Goal: Transaction & Acquisition: Subscribe to service/newsletter

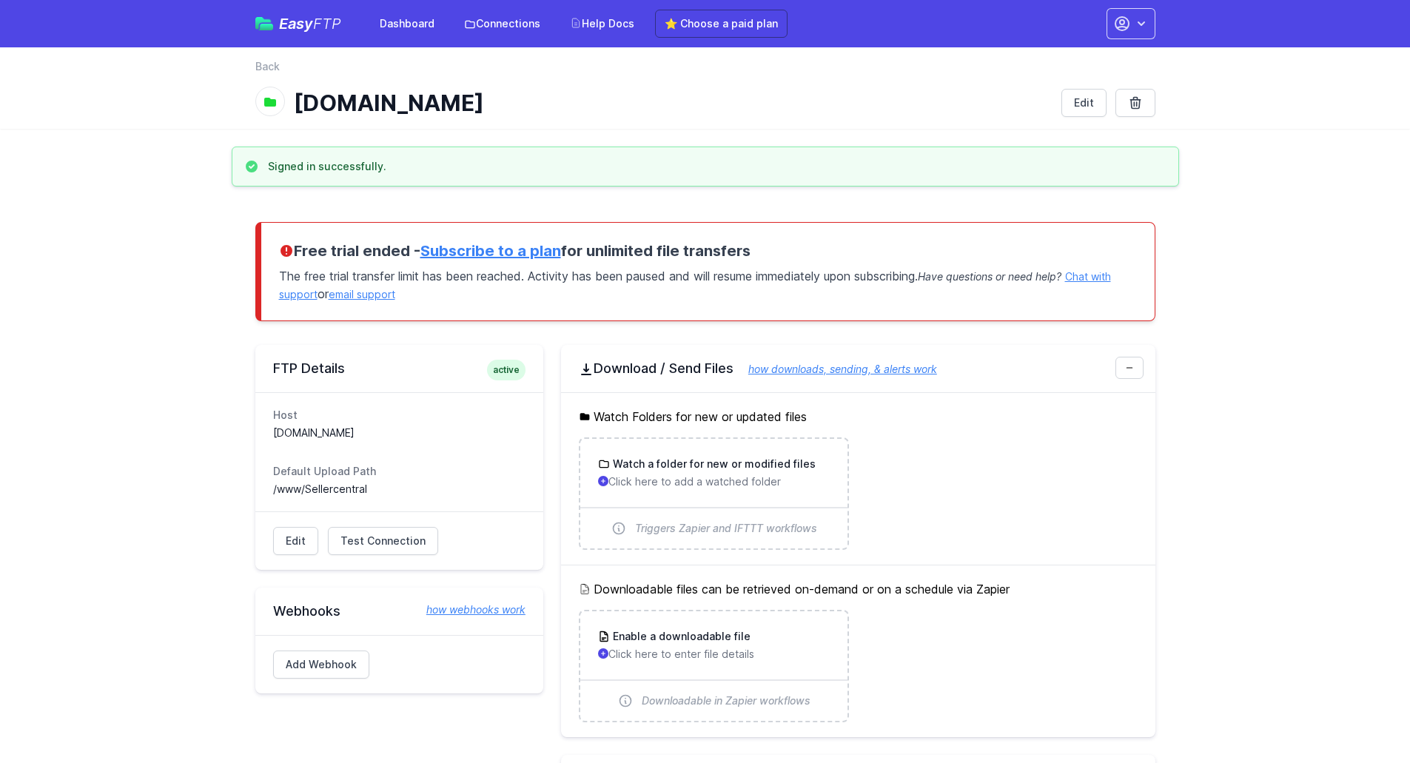
click at [498, 253] on link "Subscribe to a plan" at bounding box center [491, 251] width 141 height 18
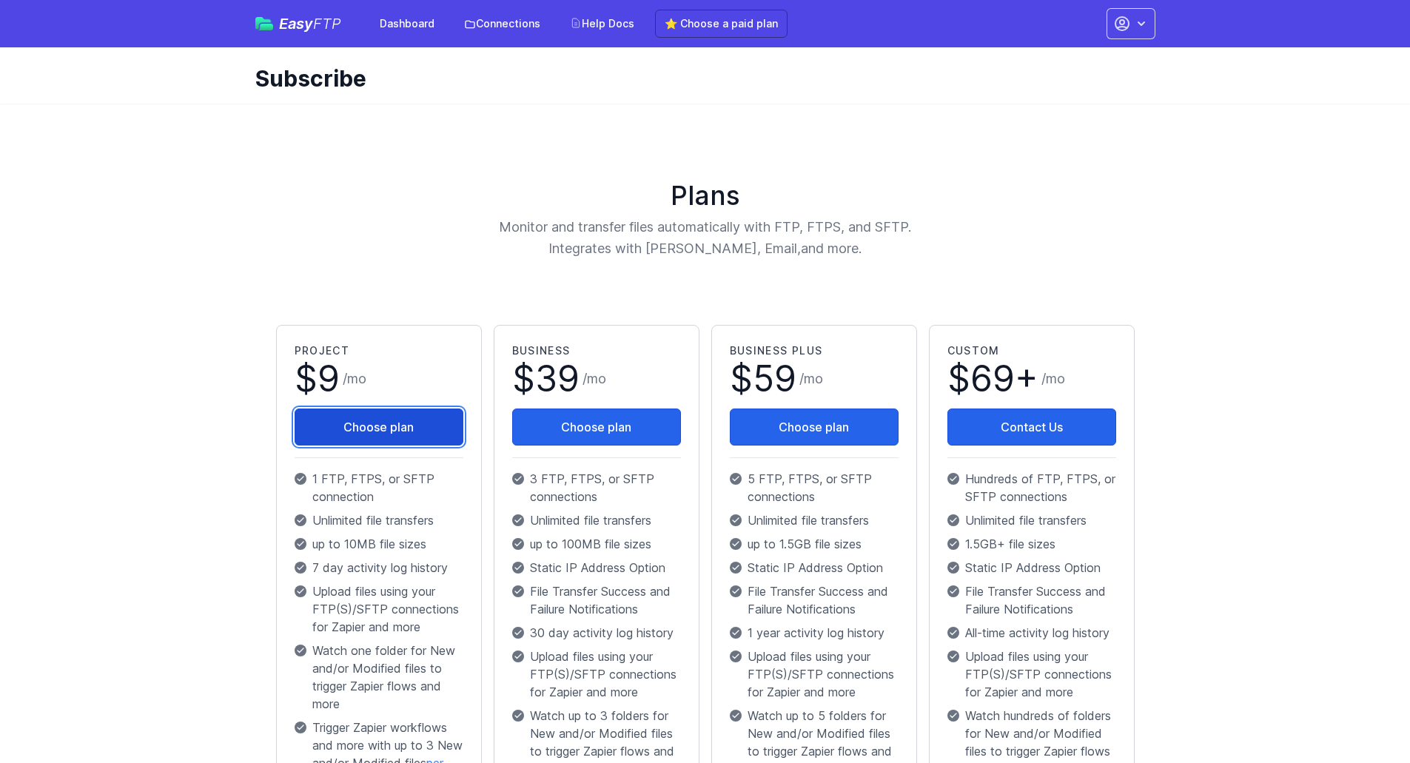
click at [372, 414] on button "Choose plan" at bounding box center [379, 427] width 169 height 37
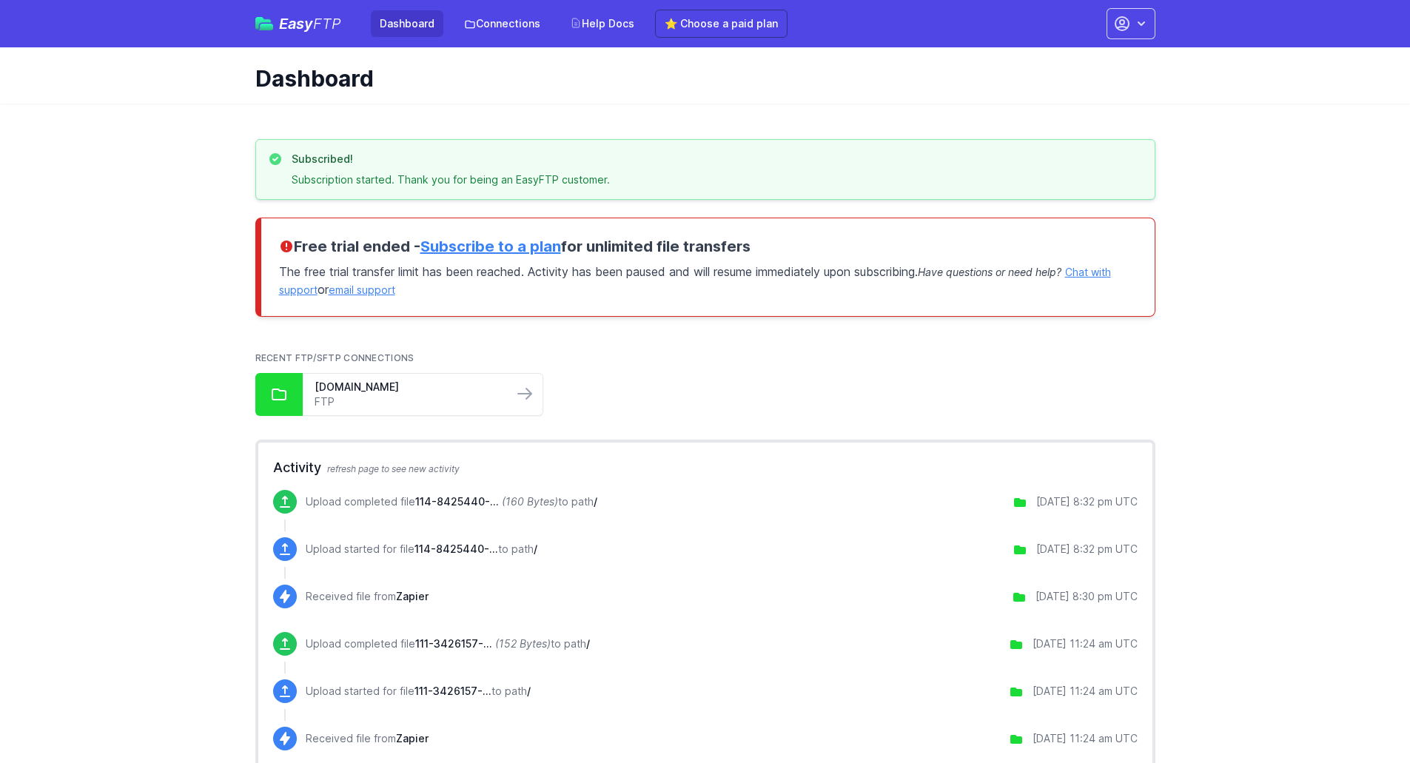
click at [326, 24] on span "FTP" at bounding box center [327, 24] width 28 height 18
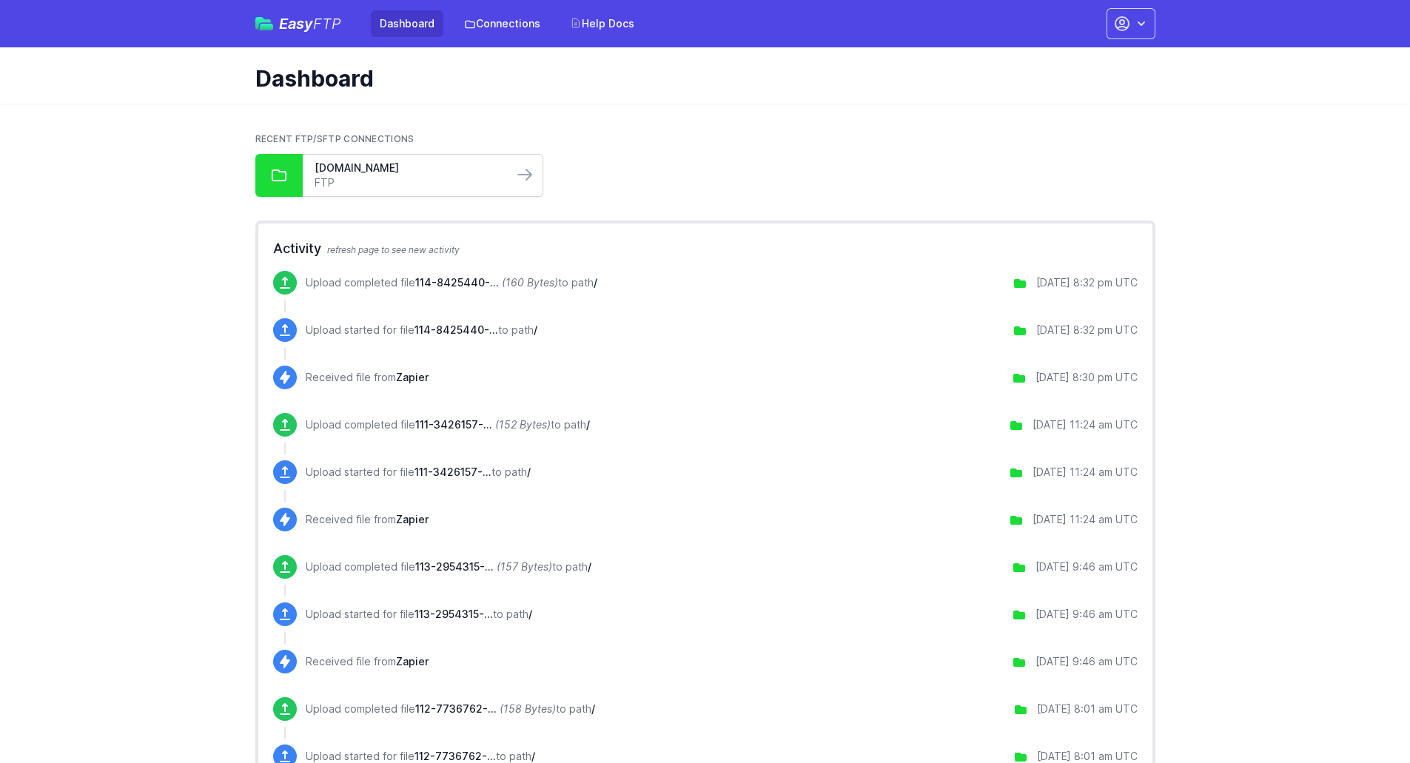
click at [478, 180] on link "FTP" at bounding box center [408, 182] width 187 height 15
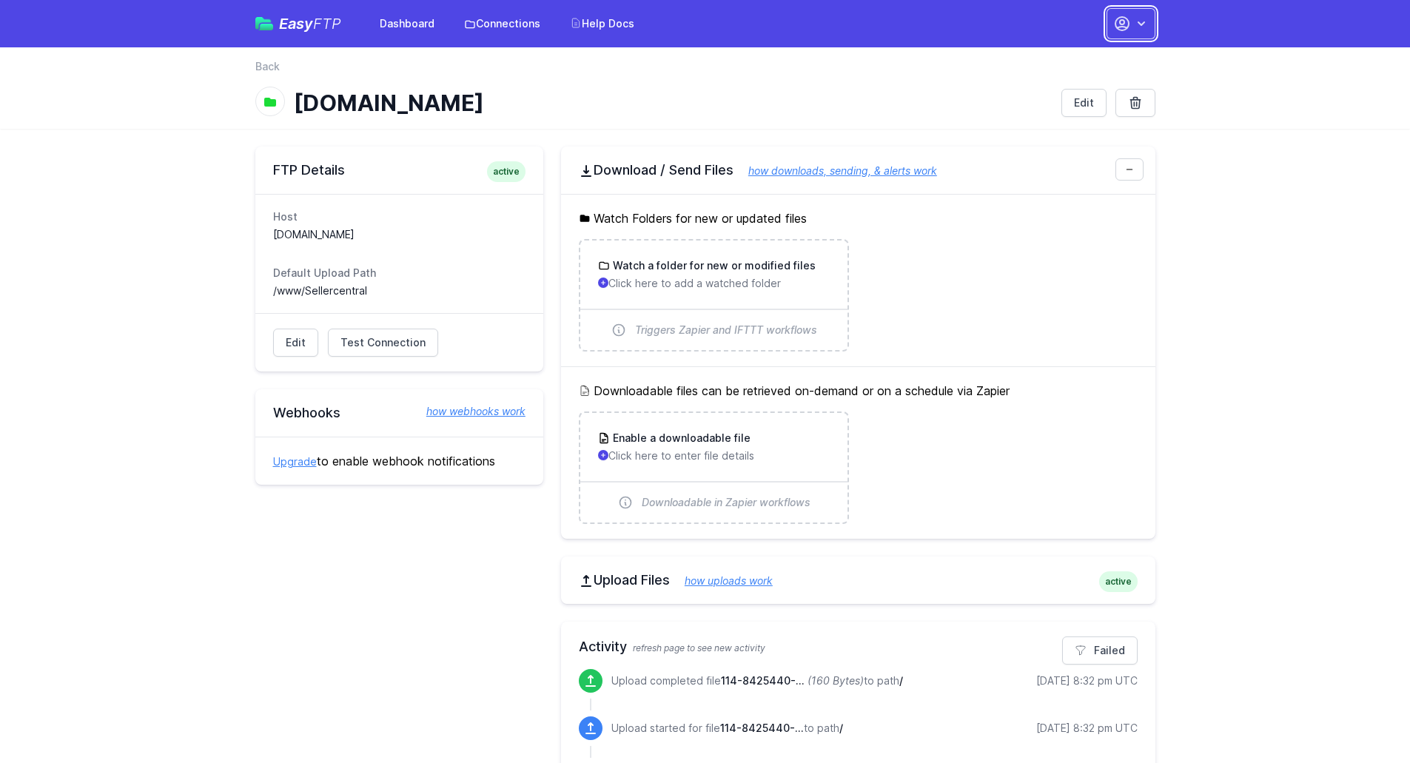
click at [1127, 24] on icon "button" at bounding box center [1123, 24] width 18 height 18
click at [923, 99] on h1 "[DOMAIN_NAME]" at bounding box center [672, 103] width 756 height 27
click at [261, 66] on link "Back" at bounding box center [267, 66] width 24 height 15
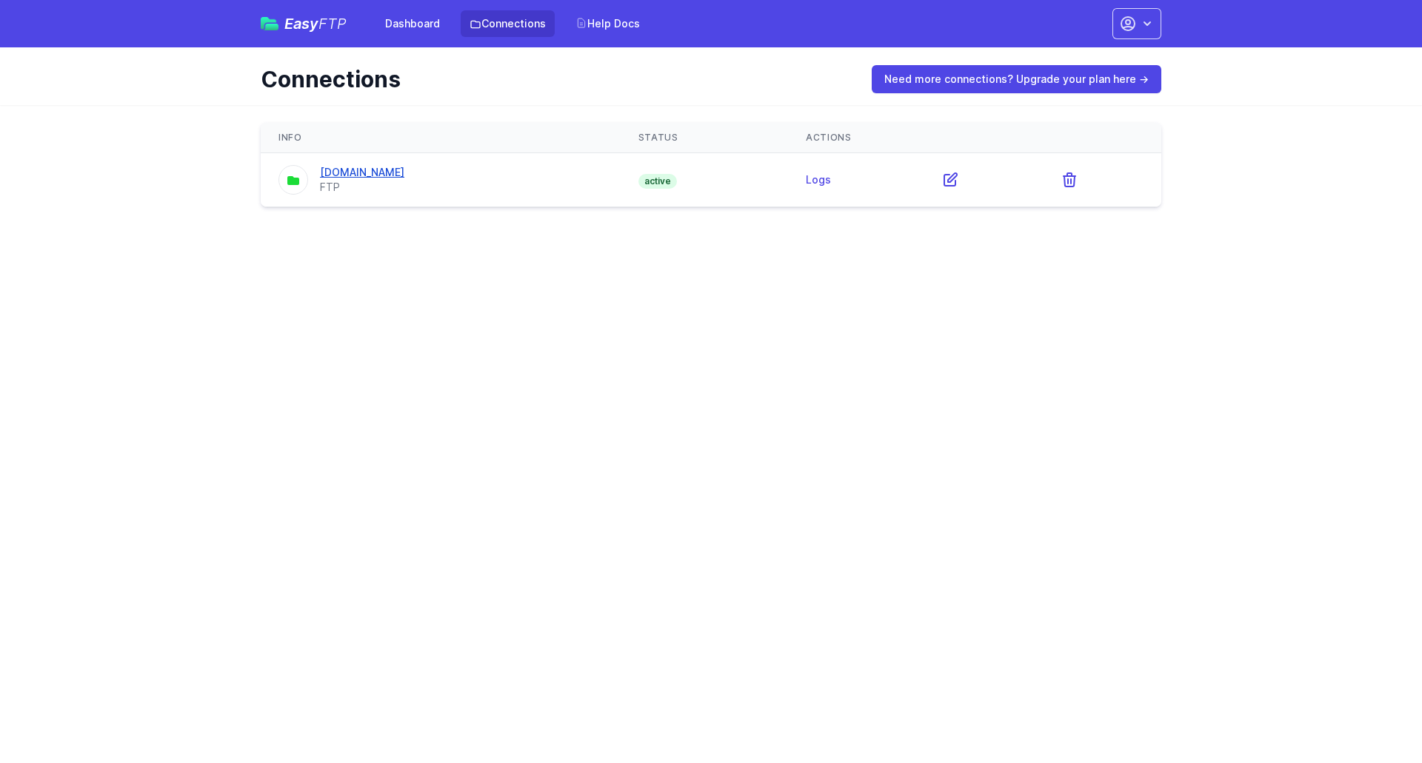
click at [402, 169] on link "[DOMAIN_NAME]" at bounding box center [362, 172] width 84 height 13
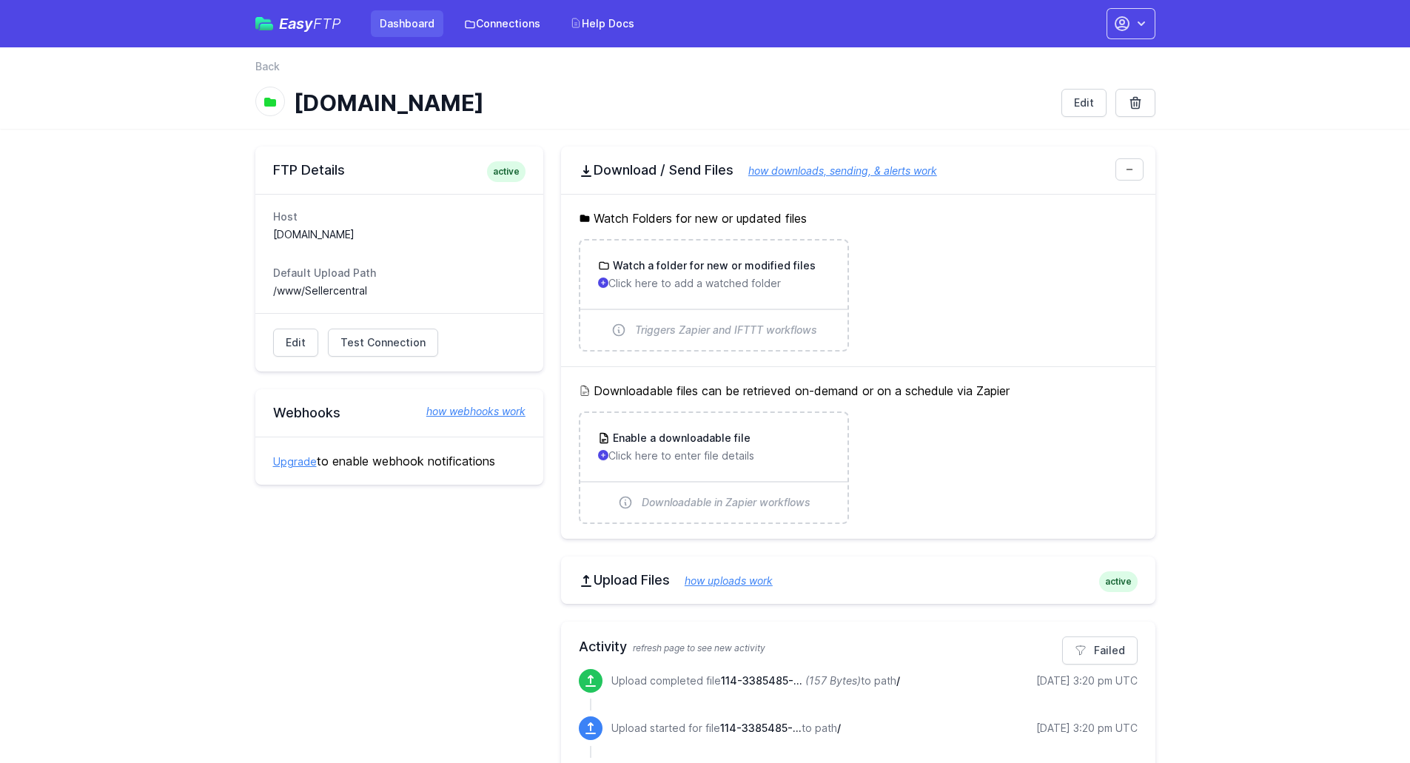
click at [409, 21] on link "Dashboard" at bounding box center [407, 23] width 73 height 27
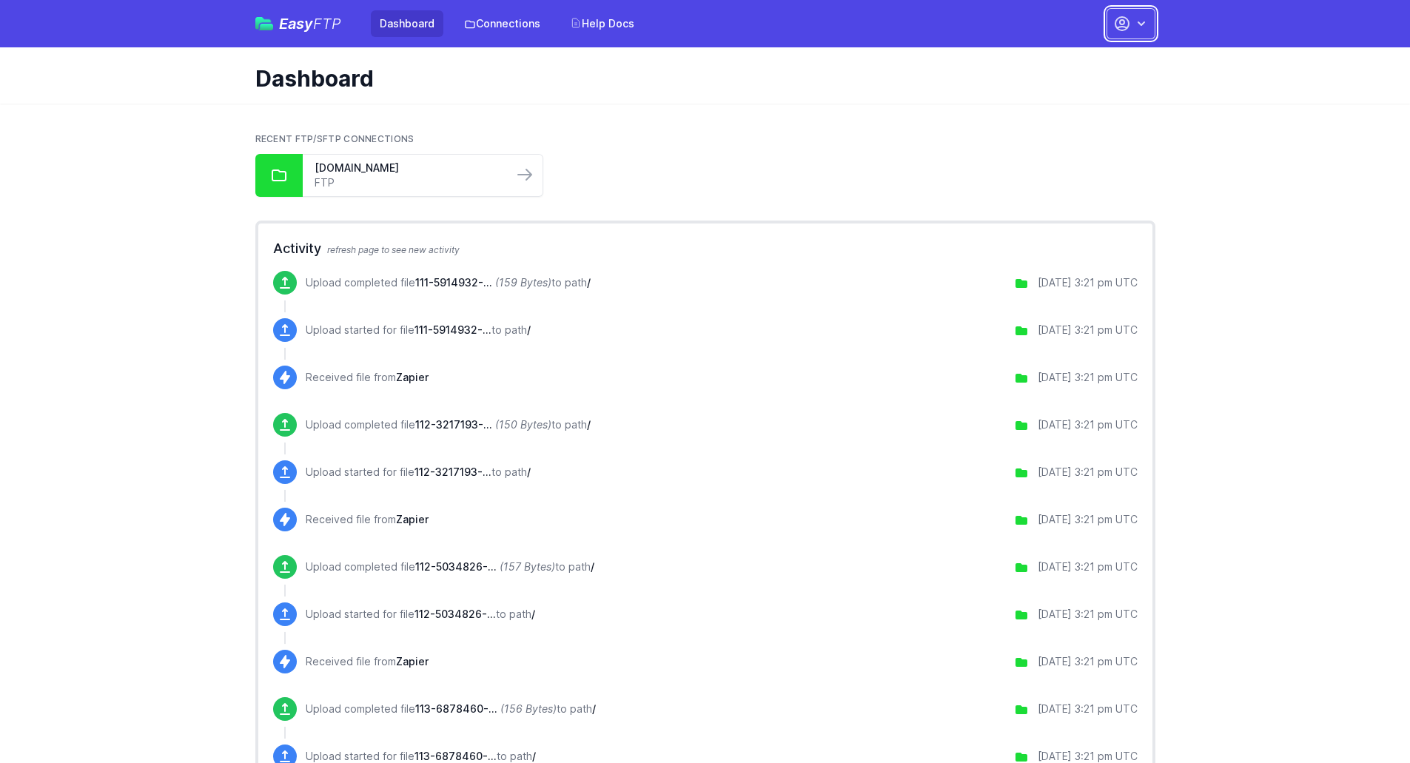
click at [1125, 29] on icon "button" at bounding box center [1123, 24] width 18 height 18
click at [1085, 67] on link "Account Settings" at bounding box center [1085, 61] width 142 height 27
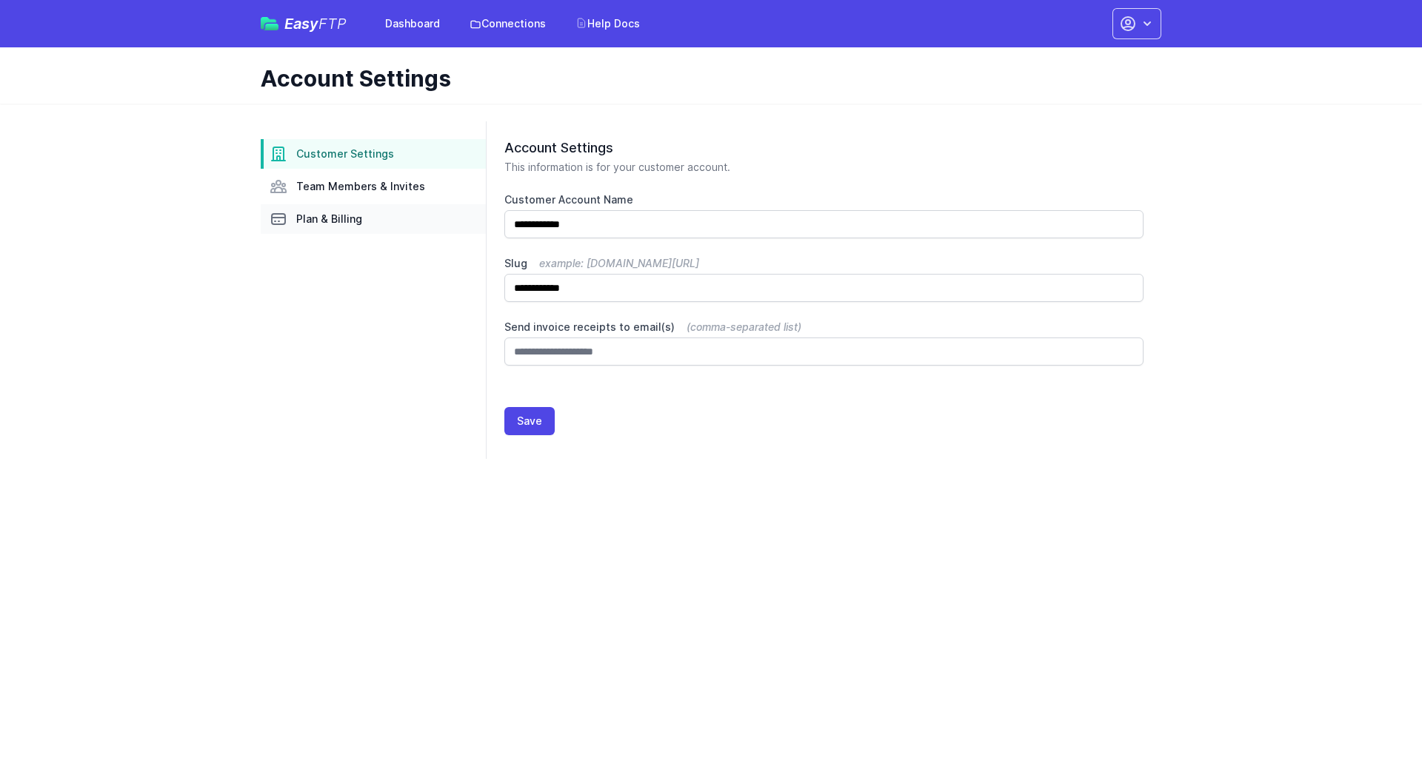
click at [332, 217] on span "Plan & Billing" at bounding box center [329, 219] width 66 height 15
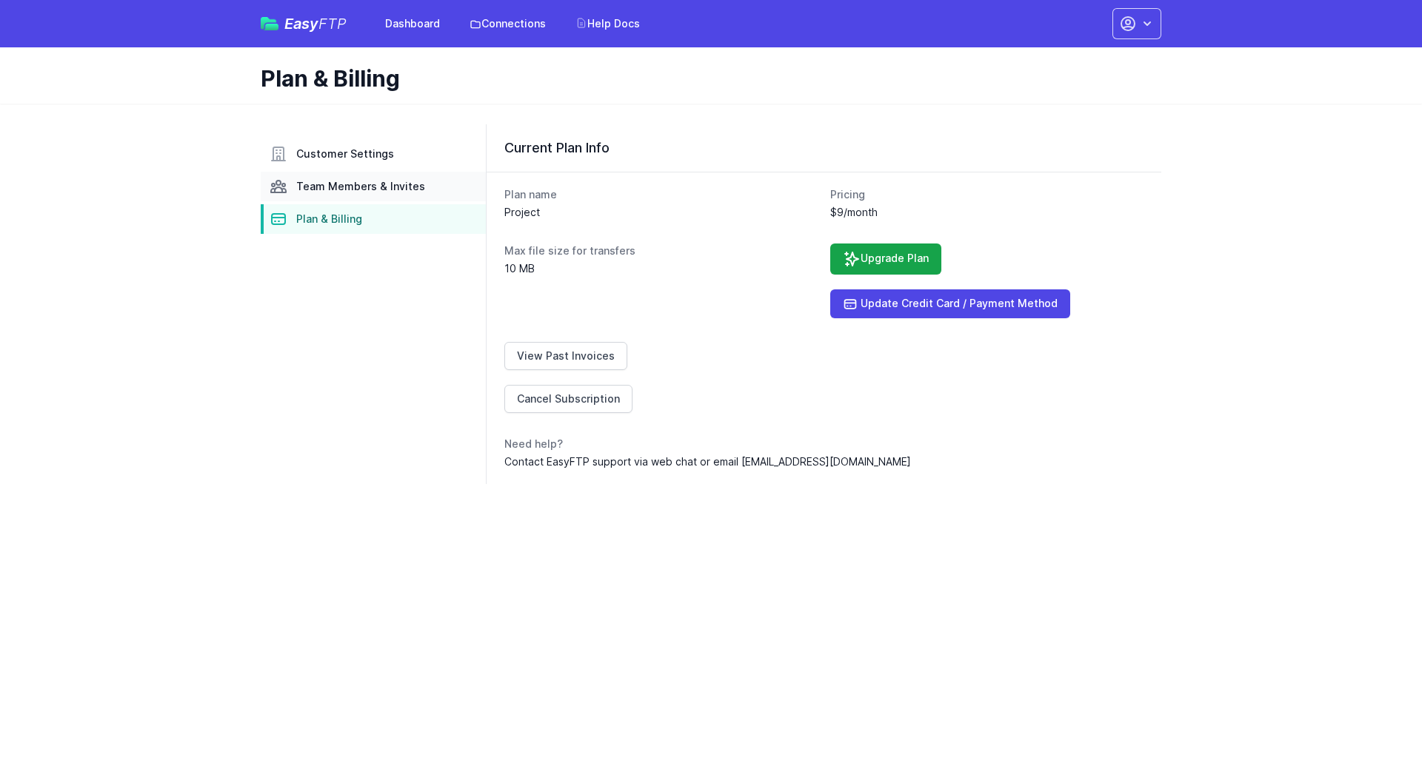
click at [328, 186] on span "Team Members & Invites" at bounding box center [360, 186] width 129 height 15
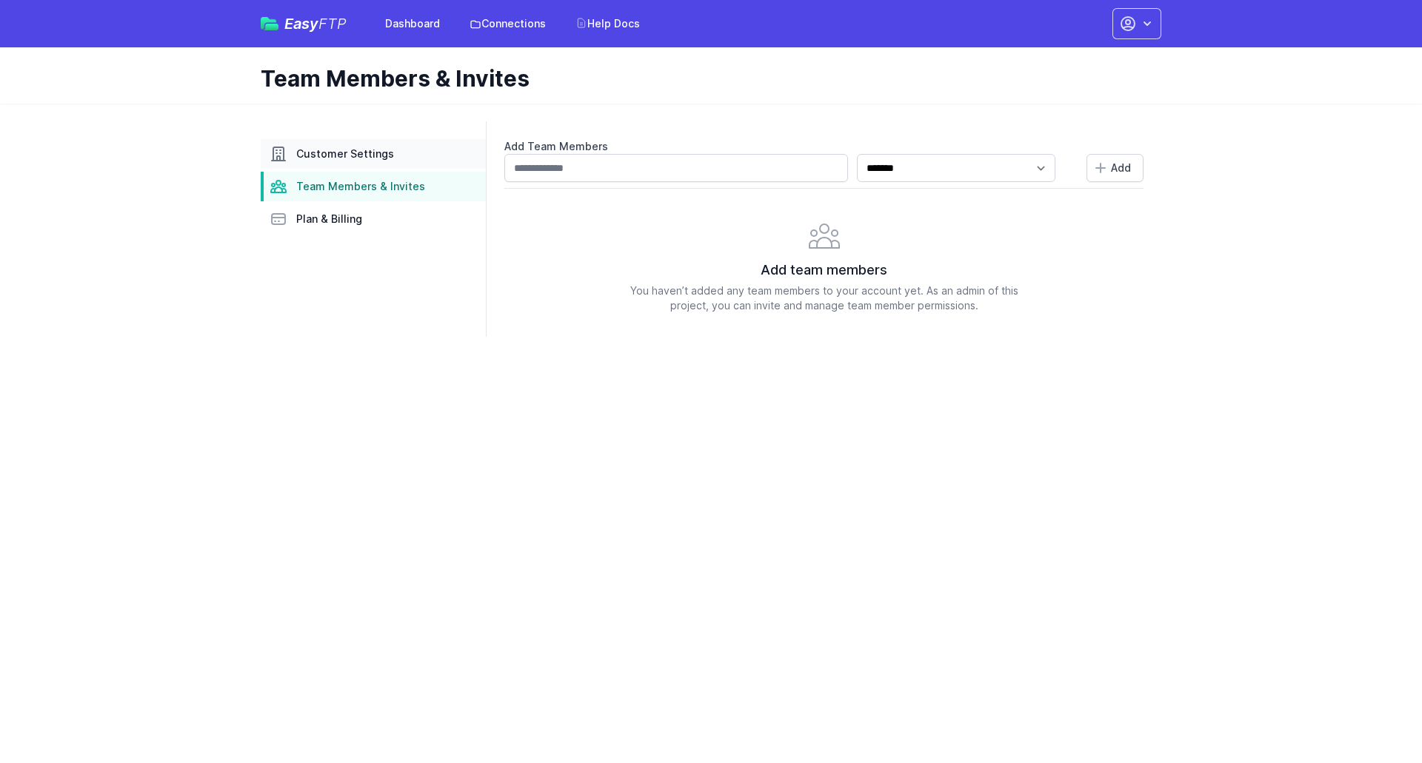
click at [331, 154] on span "Customer Settings" at bounding box center [345, 154] width 98 height 15
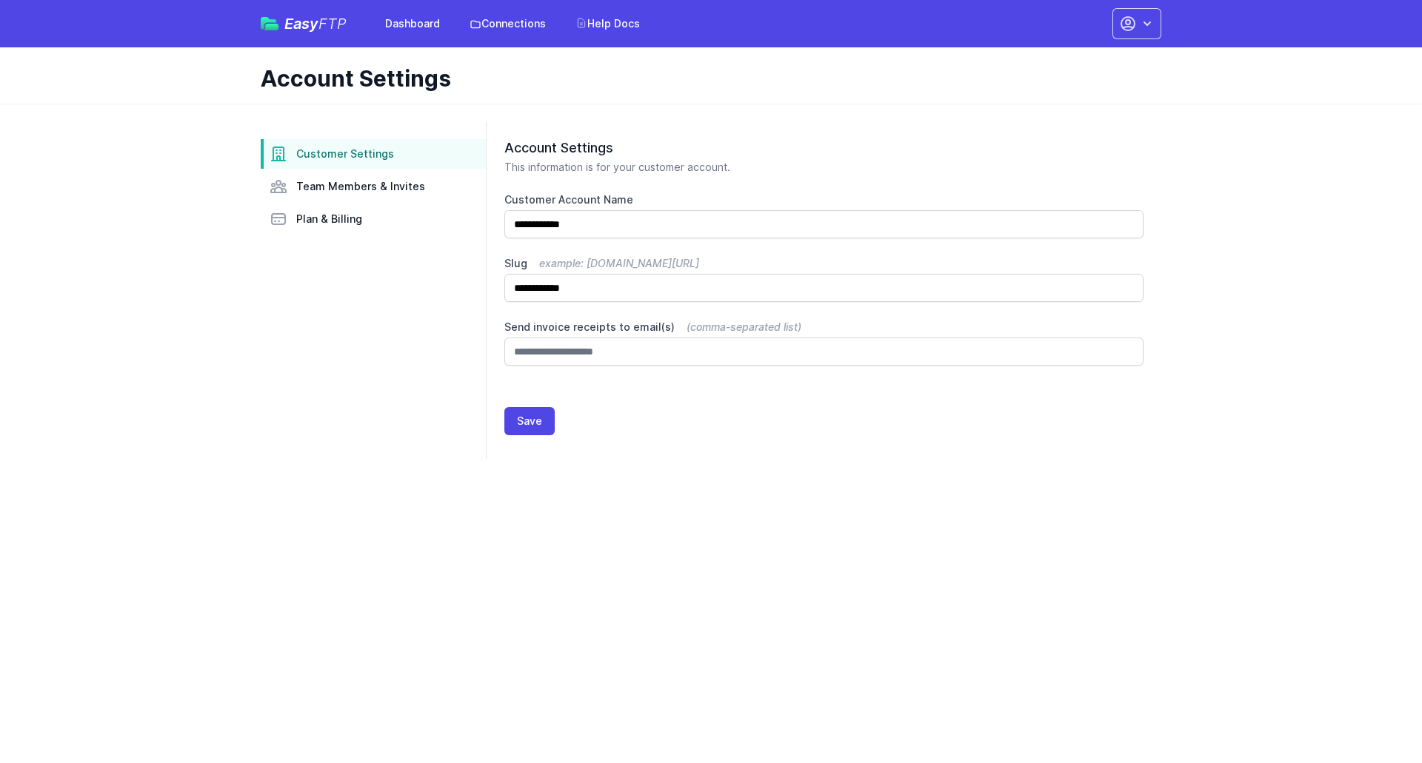
click at [327, 203] on nav "Customer Settings Team Members & Invites Plan & Billing" at bounding box center [373, 186] width 225 height 95
click at [330, 224] on span "Plan & Billing" at bounding box center [329, 219] width 66 height 15
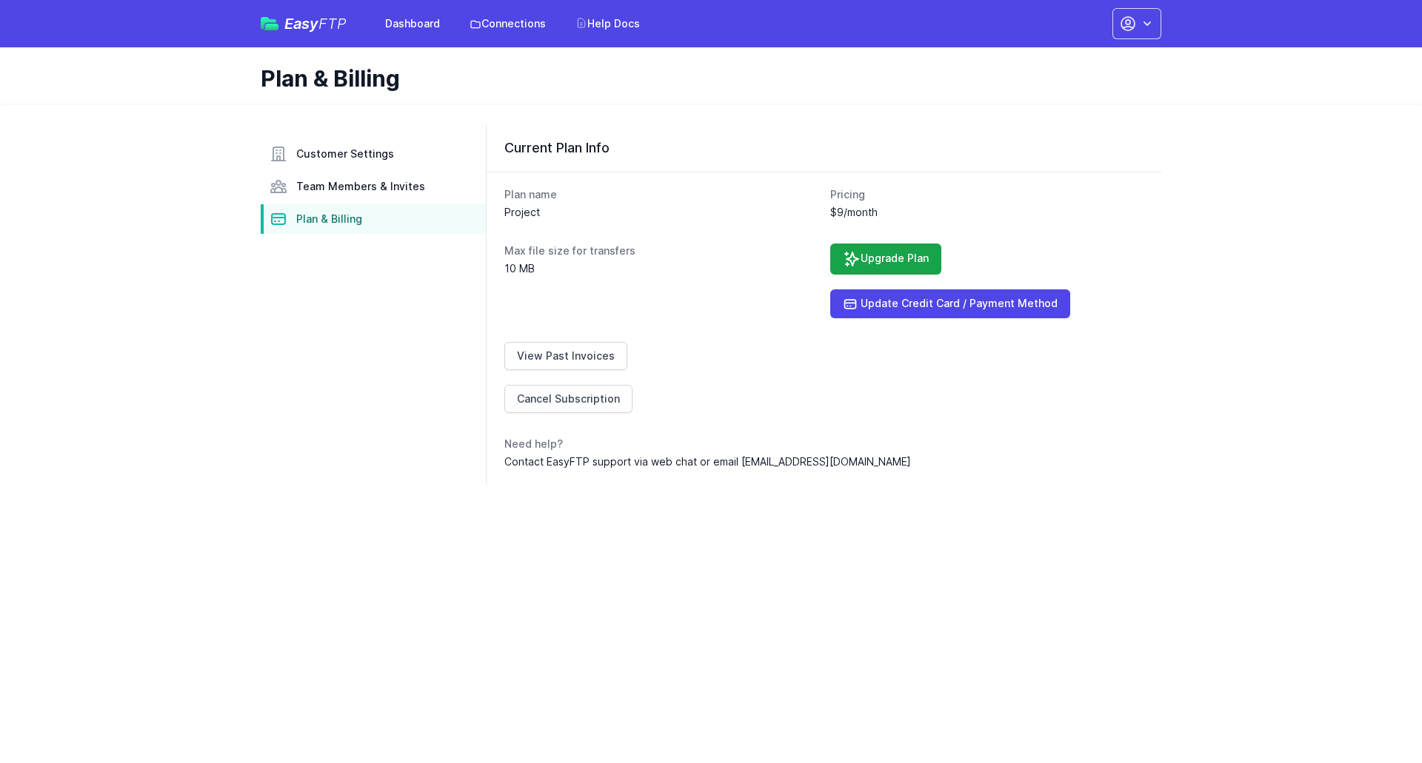
click at [318, 19] on span "FTP" at bounding box center [332, 24] width 28 height 18
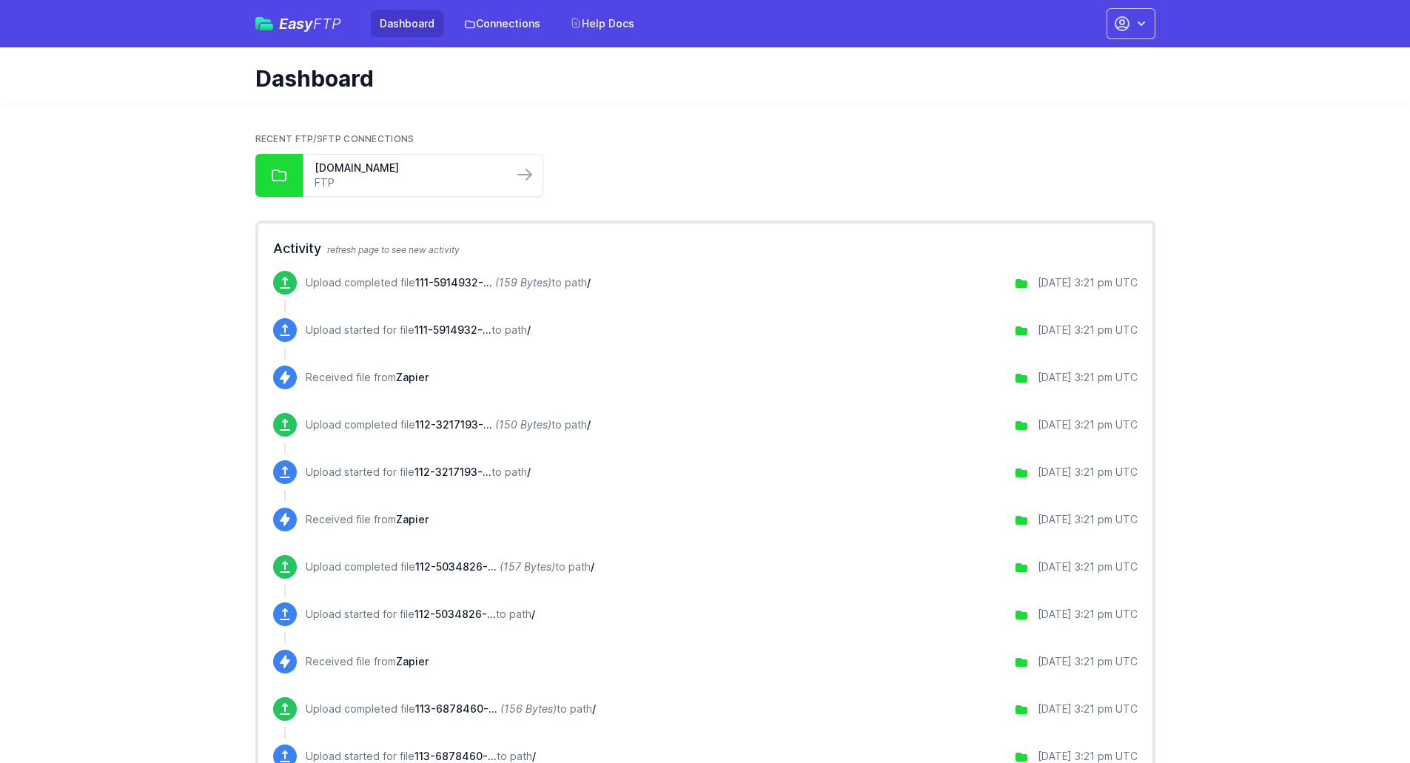
click at [284, 18] on span "Easy FTP" at bounding box center [310, 23] width 62 height 15
click at [1131, 23] on button "button" at bounding box center [1131, 23] width 49 height 31
click at [1075, 61] on link "Account Settings" at bounding box center [1085, 61] width 142 height 27
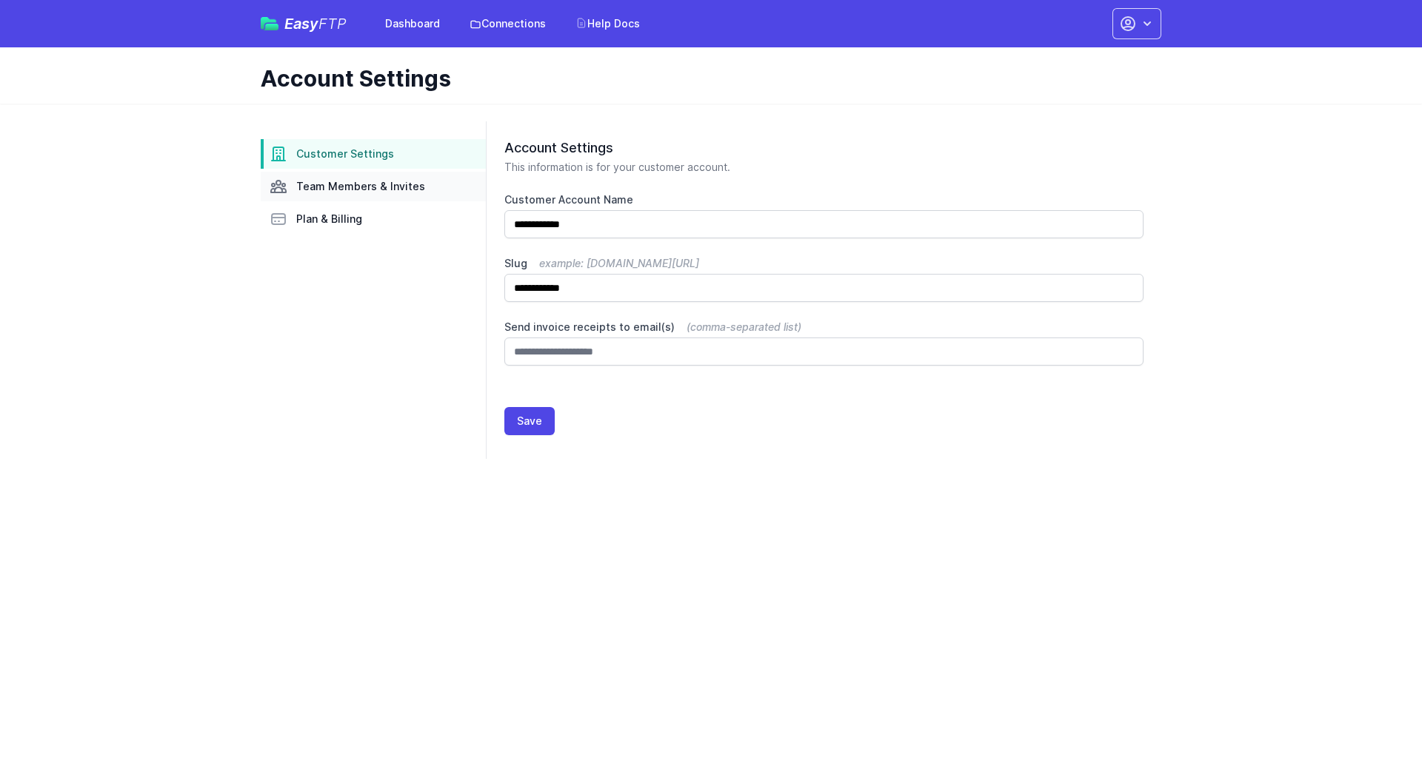
click at [317, 186] on span "Team Members & Invites" at bounding box center [360, 186] width 129 height 15
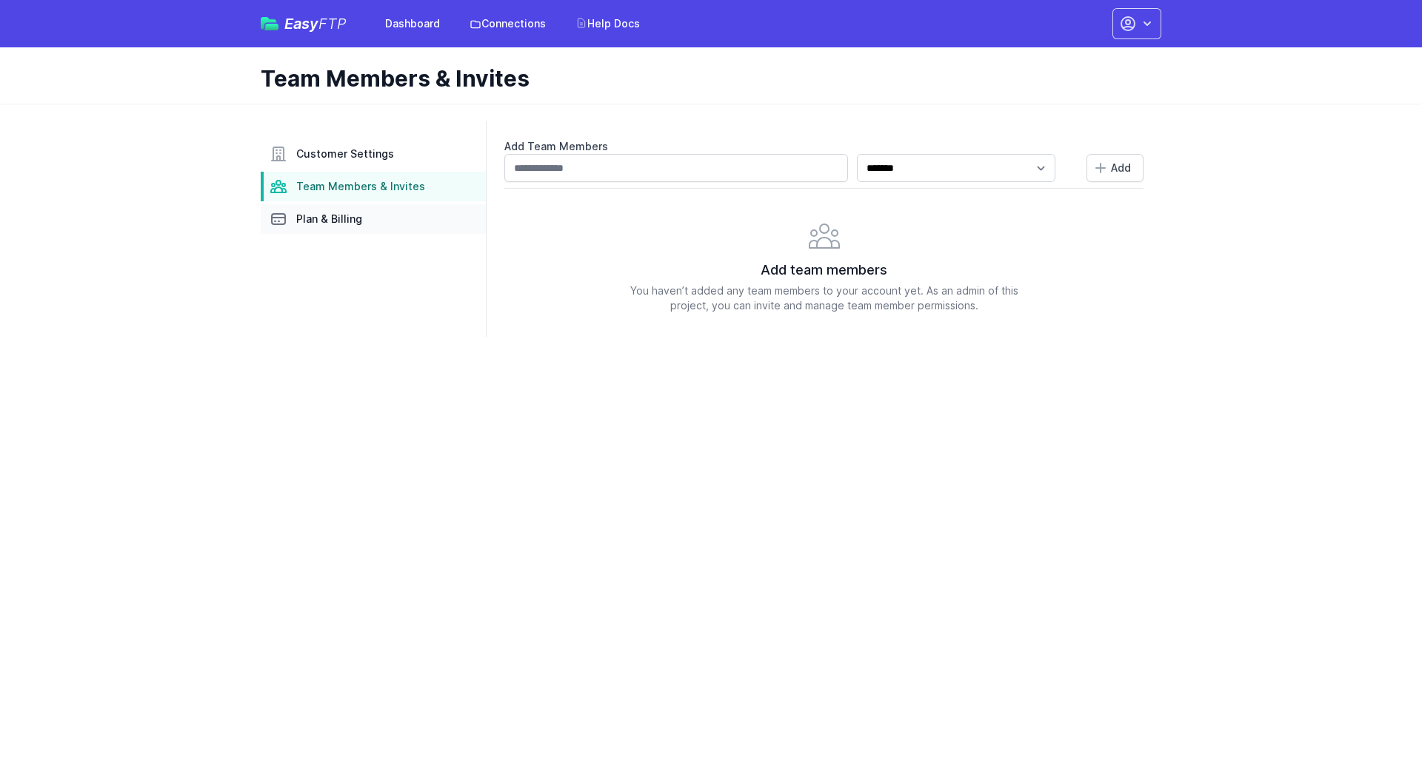
click at [321, 219] on span "Plan & Billing" at bounding box center [329, 219] width 66 height 15
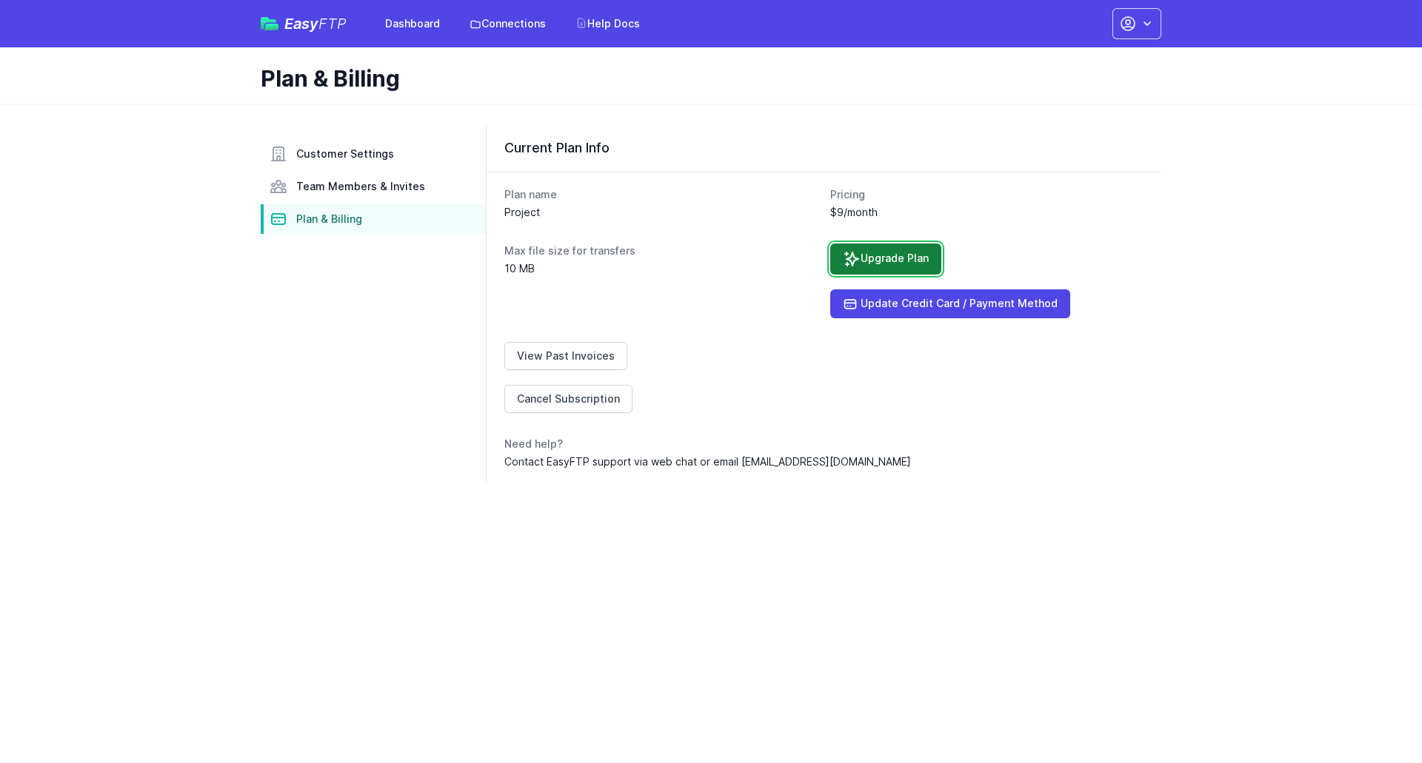
click at [858, 261] on icon at bounding box center [852, 259] width 18 height 18
